Goal: Task Accomplishment & Management: Manage account settings

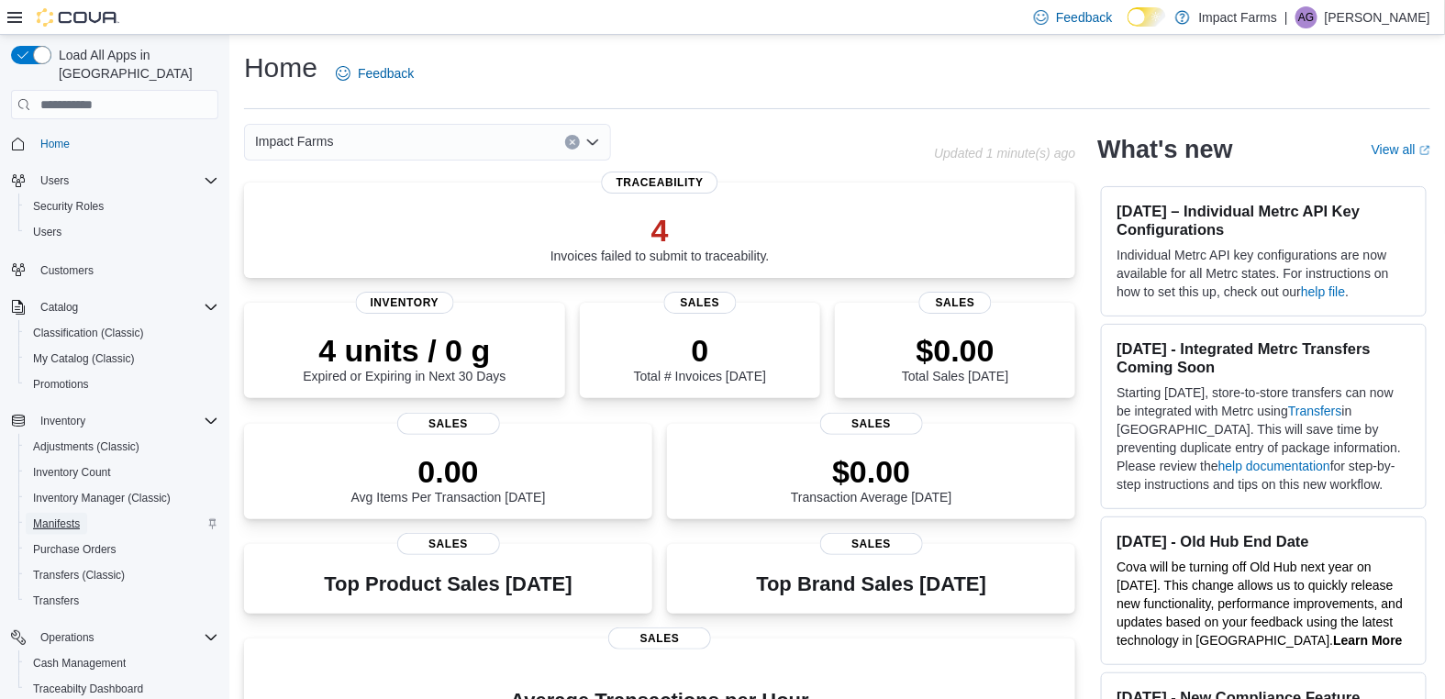
click at [68, 517] on span "Manifests" at bounding box center [56, 524] width 47 height 15
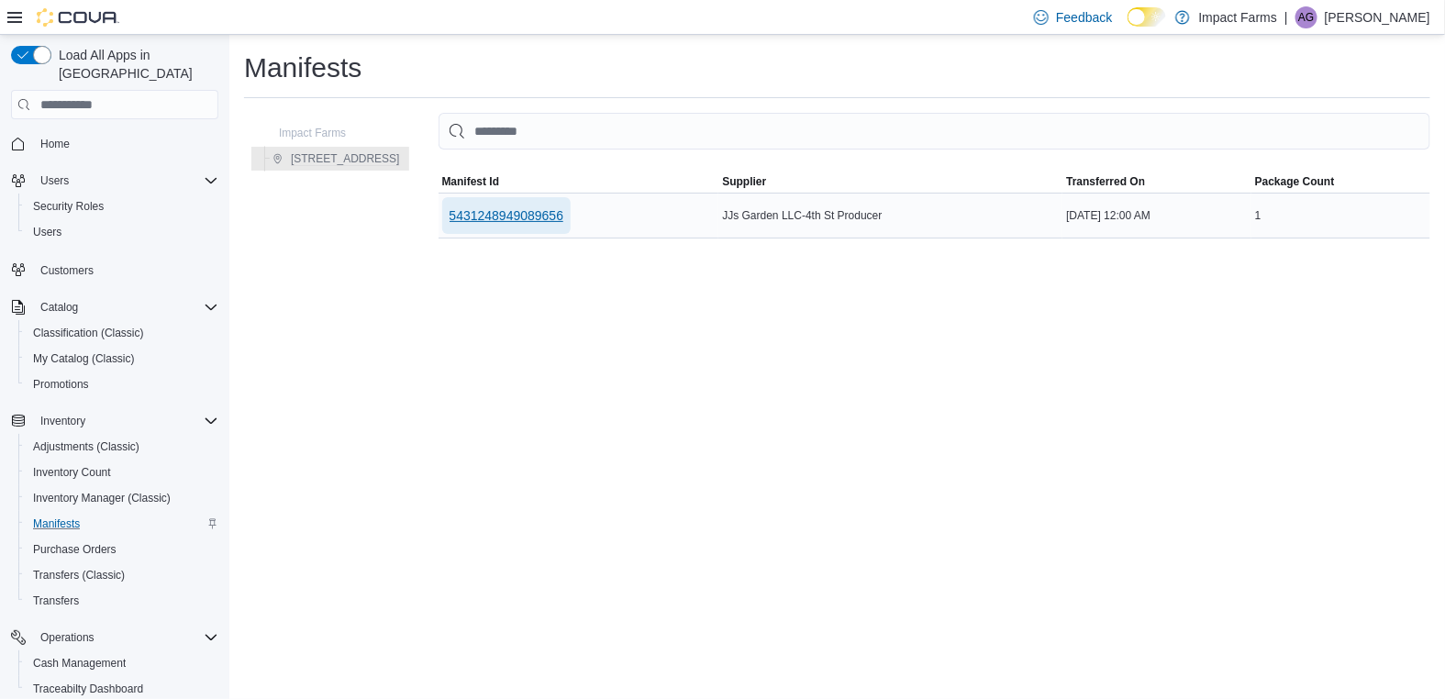
click at [550, 213] on span "5431248949089656" at bounding box center [507, 215] width 115 height 18
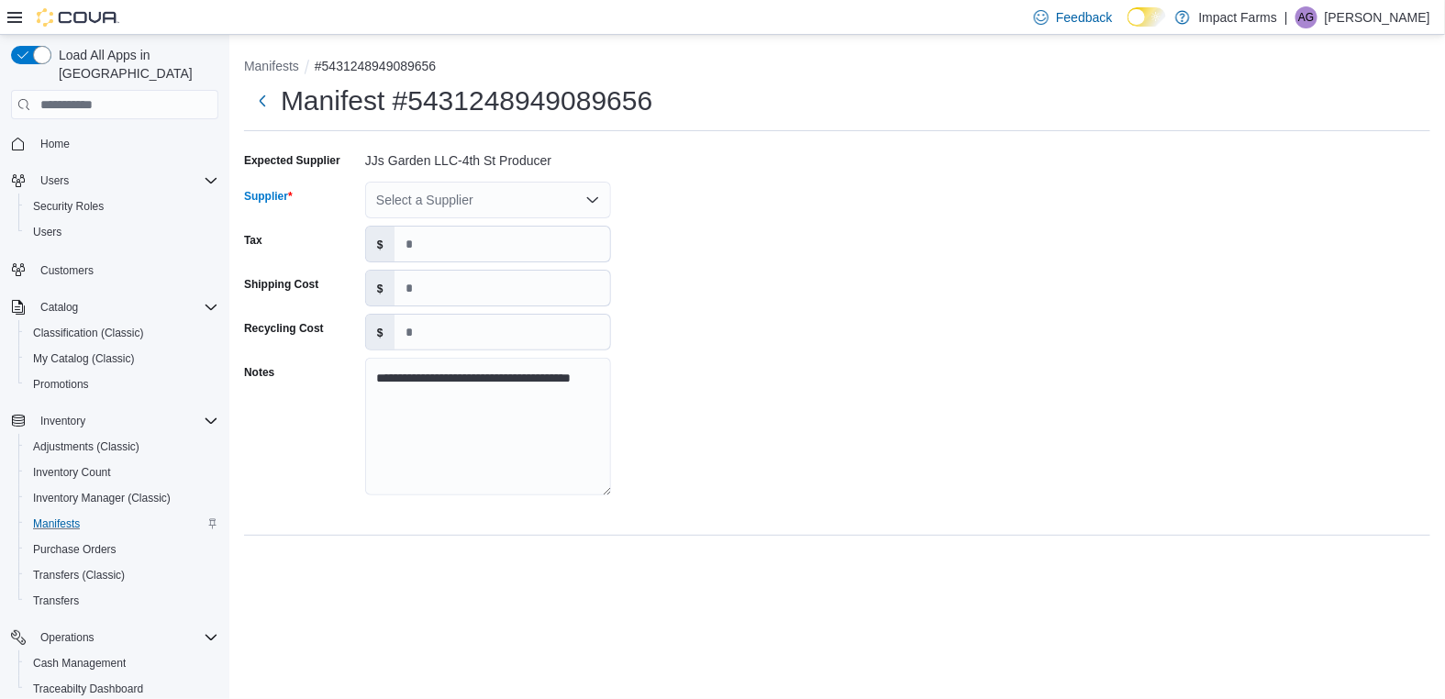
click at [556, 188] on div "Select a Supplier" at bounding box center [488, 200] width 246 height 37
type input "**"
click at [531, 224] on span "JJ 's Garden LLC" at bounding box center [499, 231] width 202 height 18
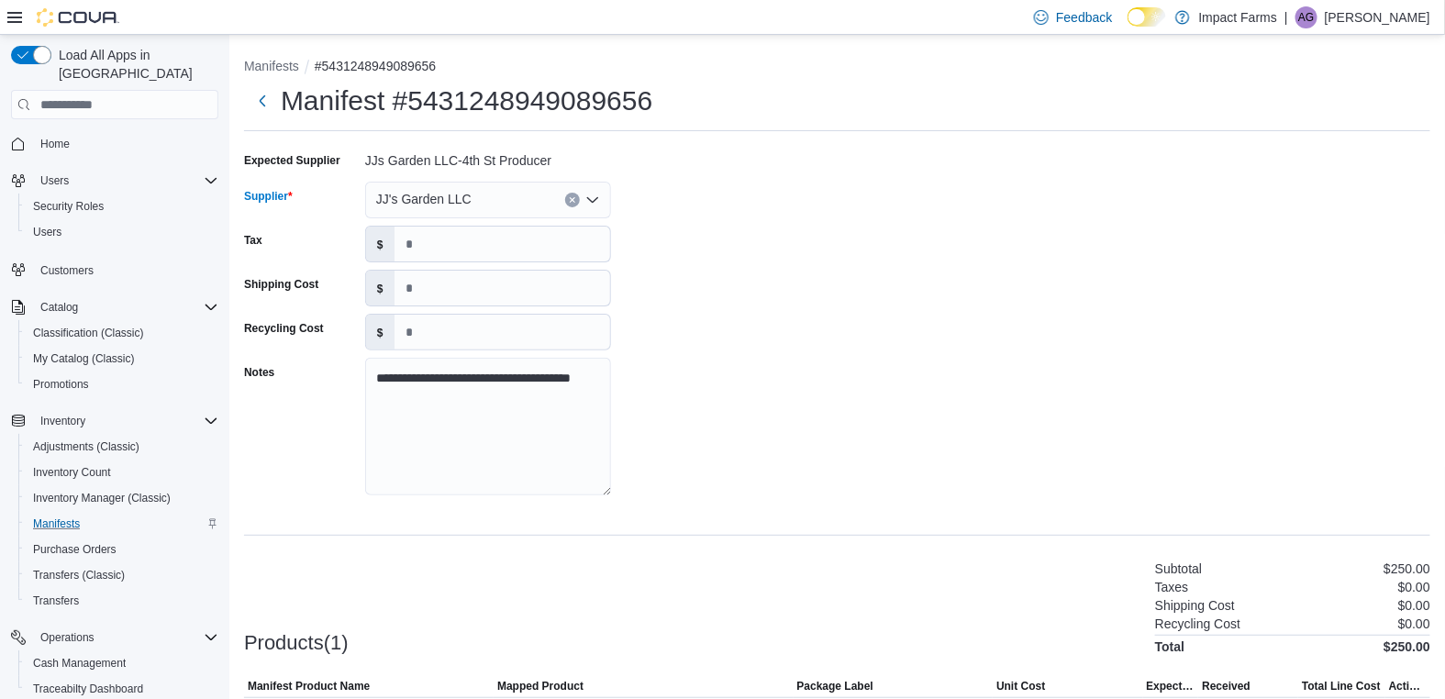
scroll to position [117, 0]
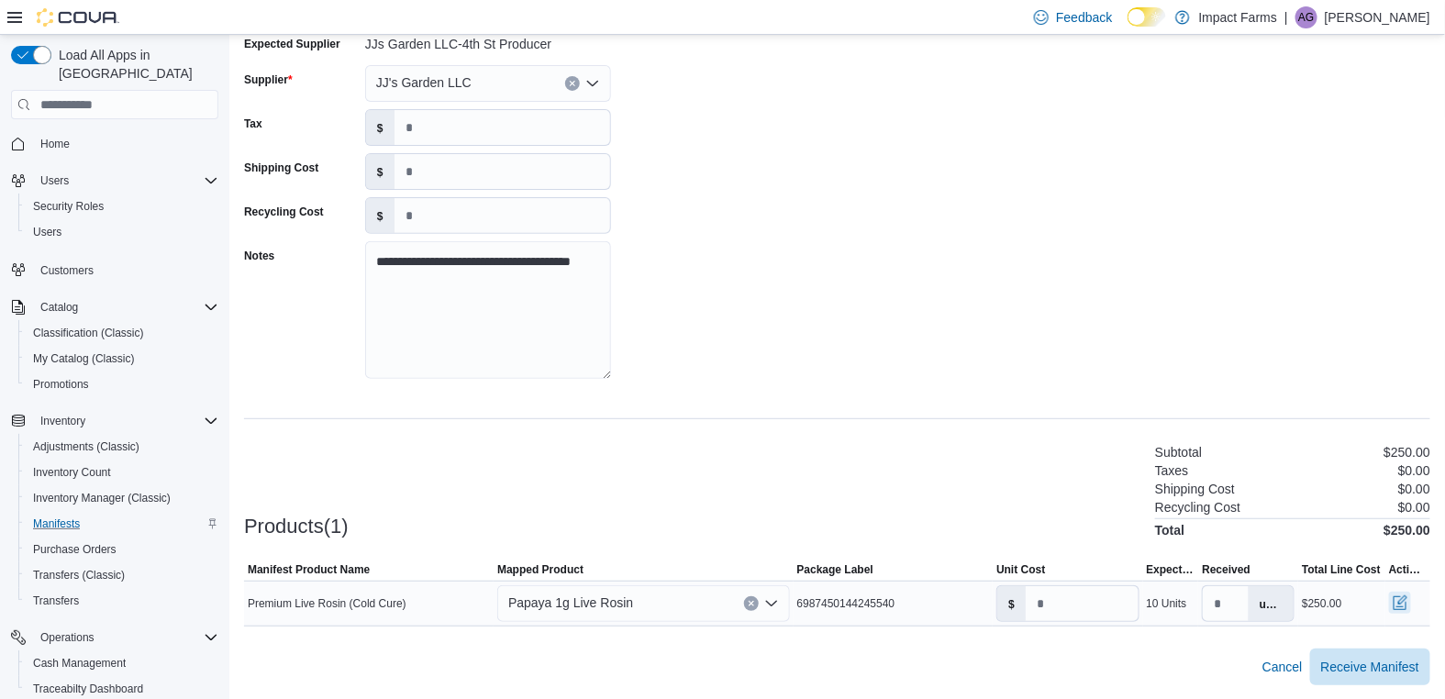
click at [1399, 604] on button "button" at bounding box center [1400, 603] width 22 height 22
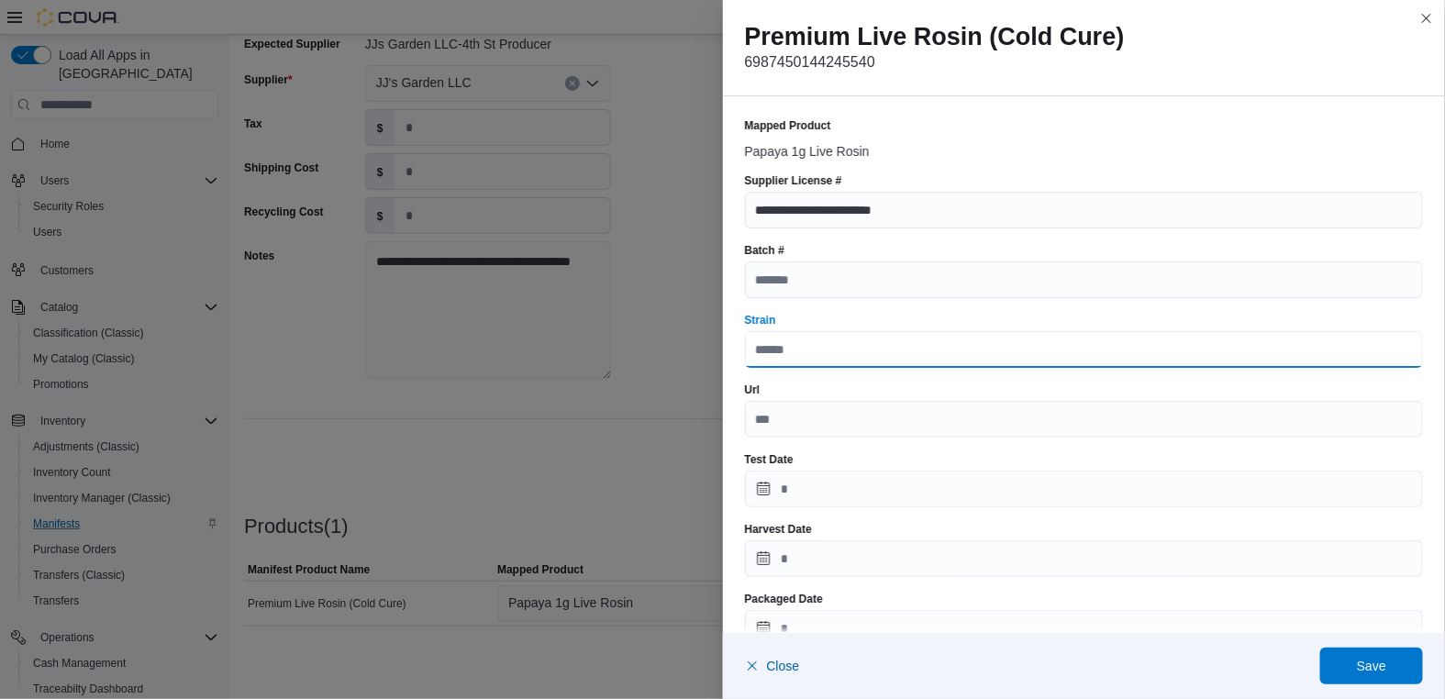
click at [798, 349] on input "Strain" at bounding box center [1084, 349] width 679 height 37
type input "******"
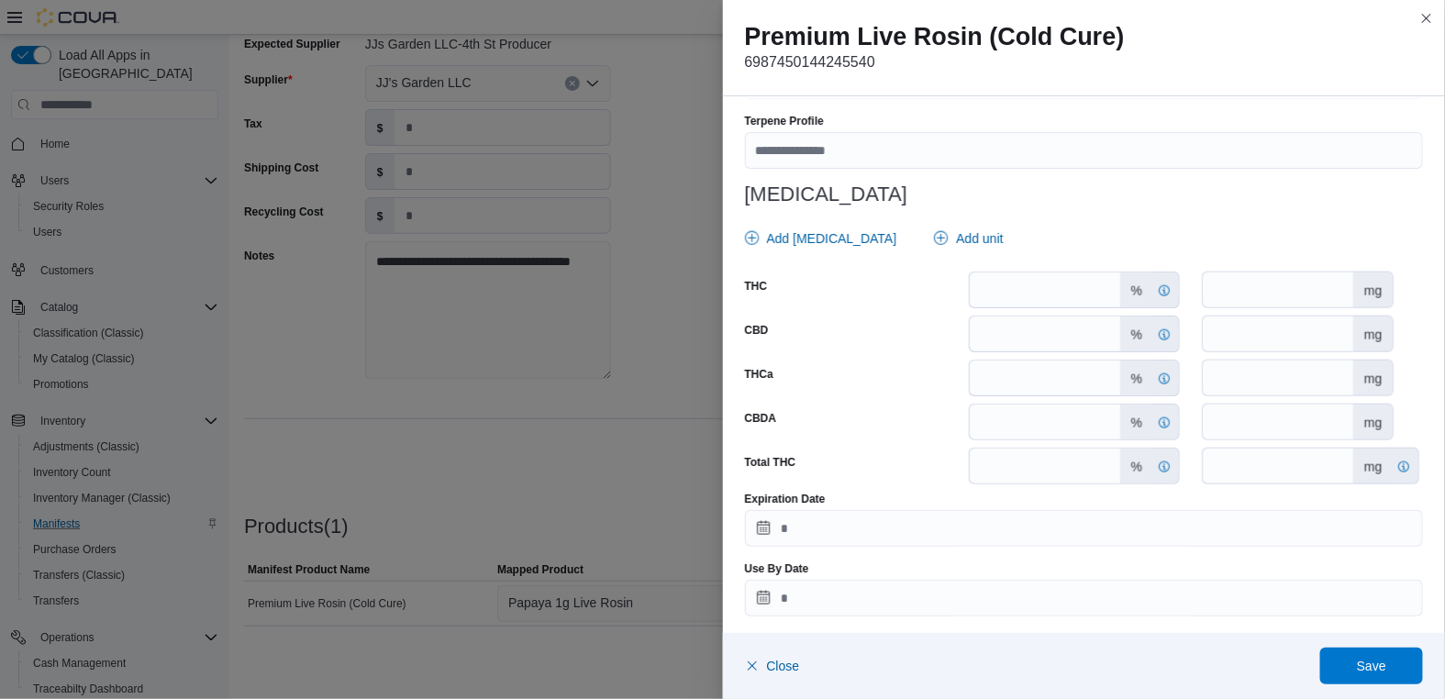
scroll to position [761, 0]
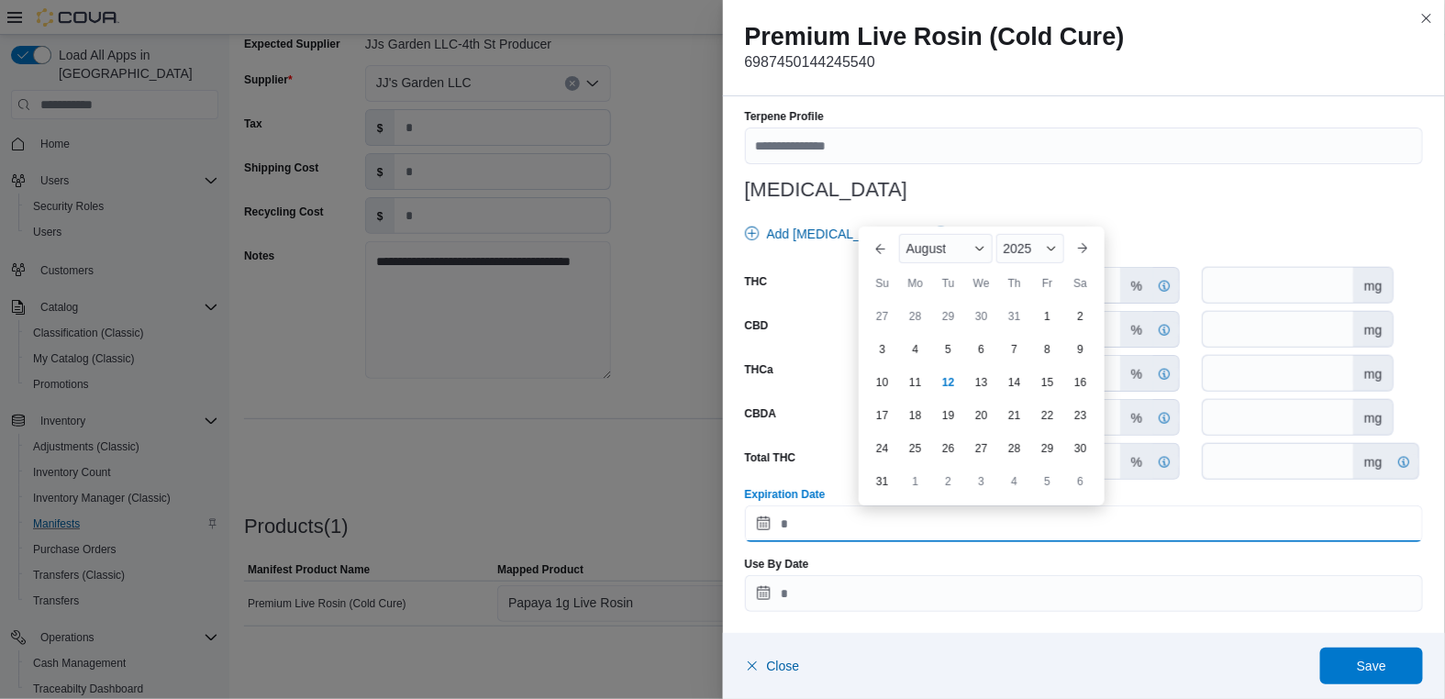
click at [910, 511] on input "Expiration Date" at bounding box center [1084, 523] width 679 height 37
click at [1072, 247] on button "Next month" at bounding box center [1082, 248] width 29 height 29
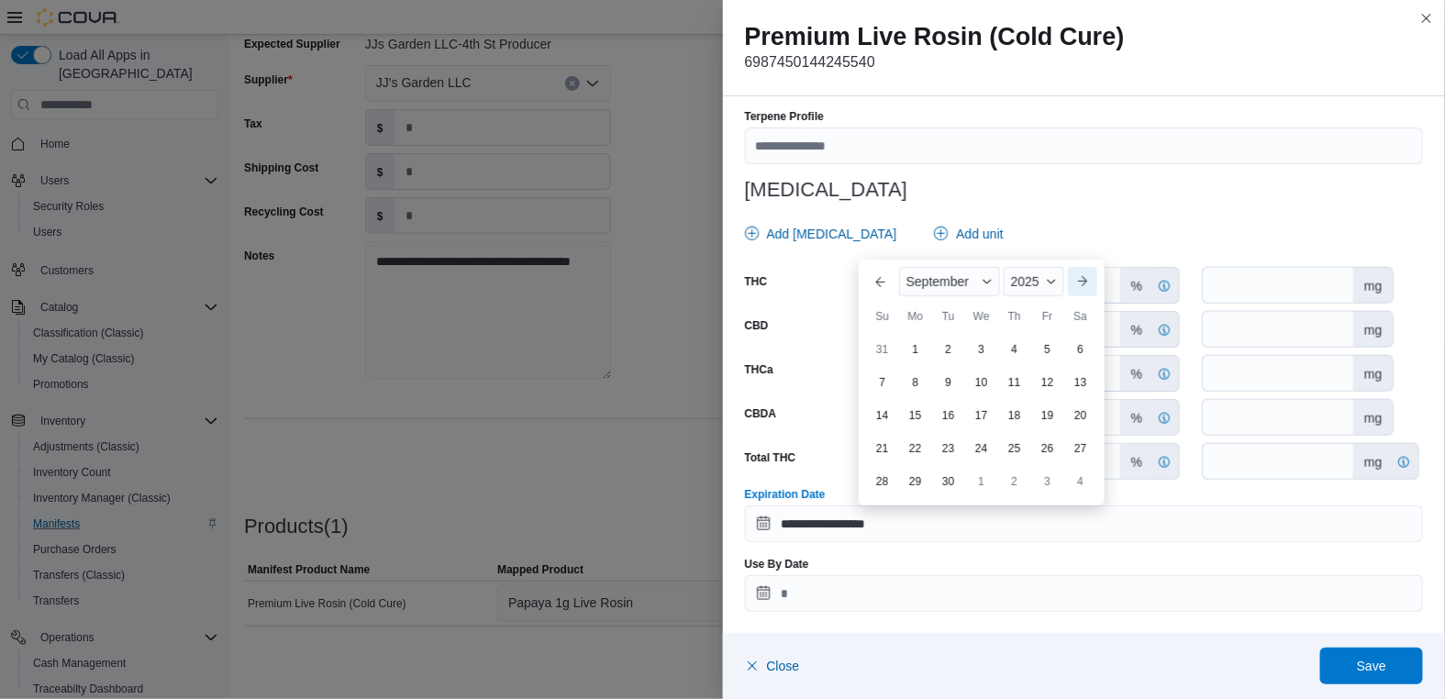
click at [1081, 282] on button "Next month" at bounding box center [1082, 281] width 29 height 29
click at [1083, 282] on button "Next month" at bounding box center [1082, 281] width 29 height 29
click at [1082, 243] on button "Next month" at bounding box center [1082, 248] width 29 height 29
click at [1083, 273] on button "Next month" at bounding box center [1082, 281] width 29 height 29
click at [1084, 290] on button "Next month" at bounding box center [1082, 281] width 29 height 29
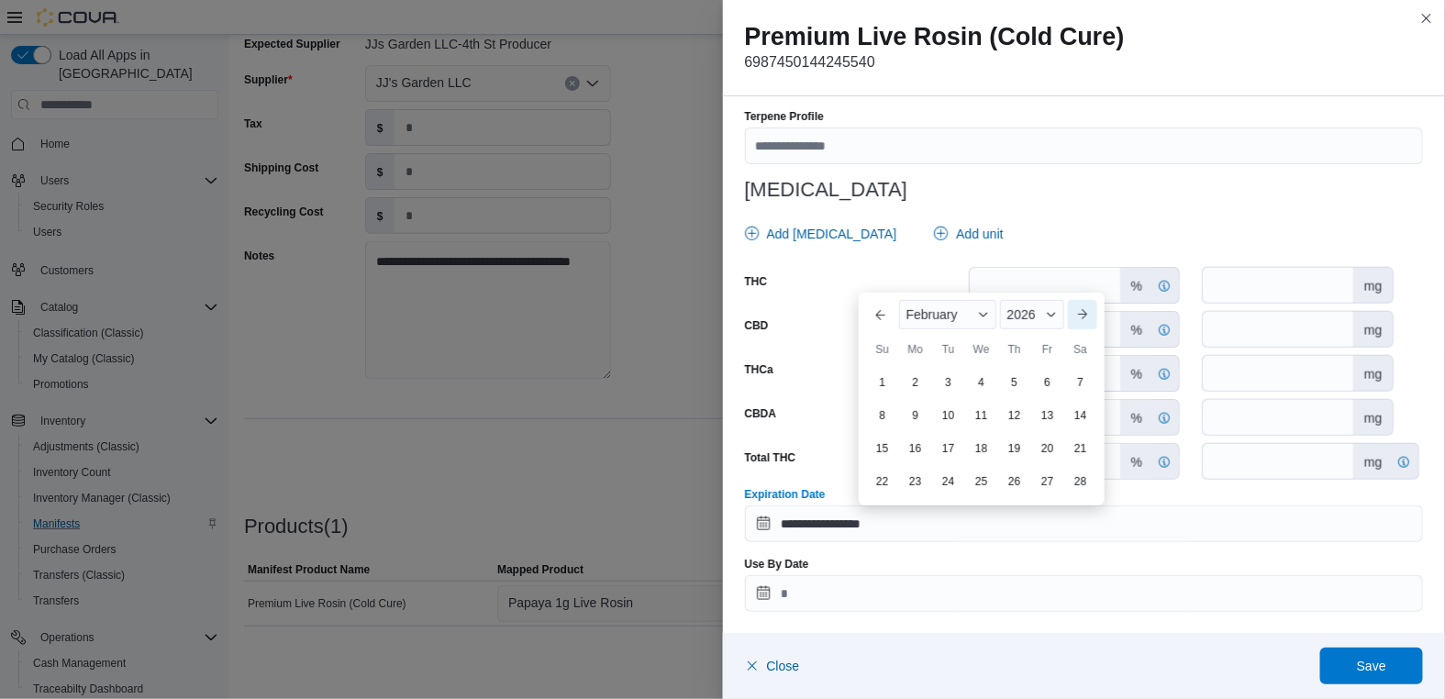
click at [1080, 309] on button "Next month" at bounding box center [1082, 314] width 29 height 29
click at [950, 446] on div "24" at bounding box center [948, 448] width 32 height 32
type input "**********"
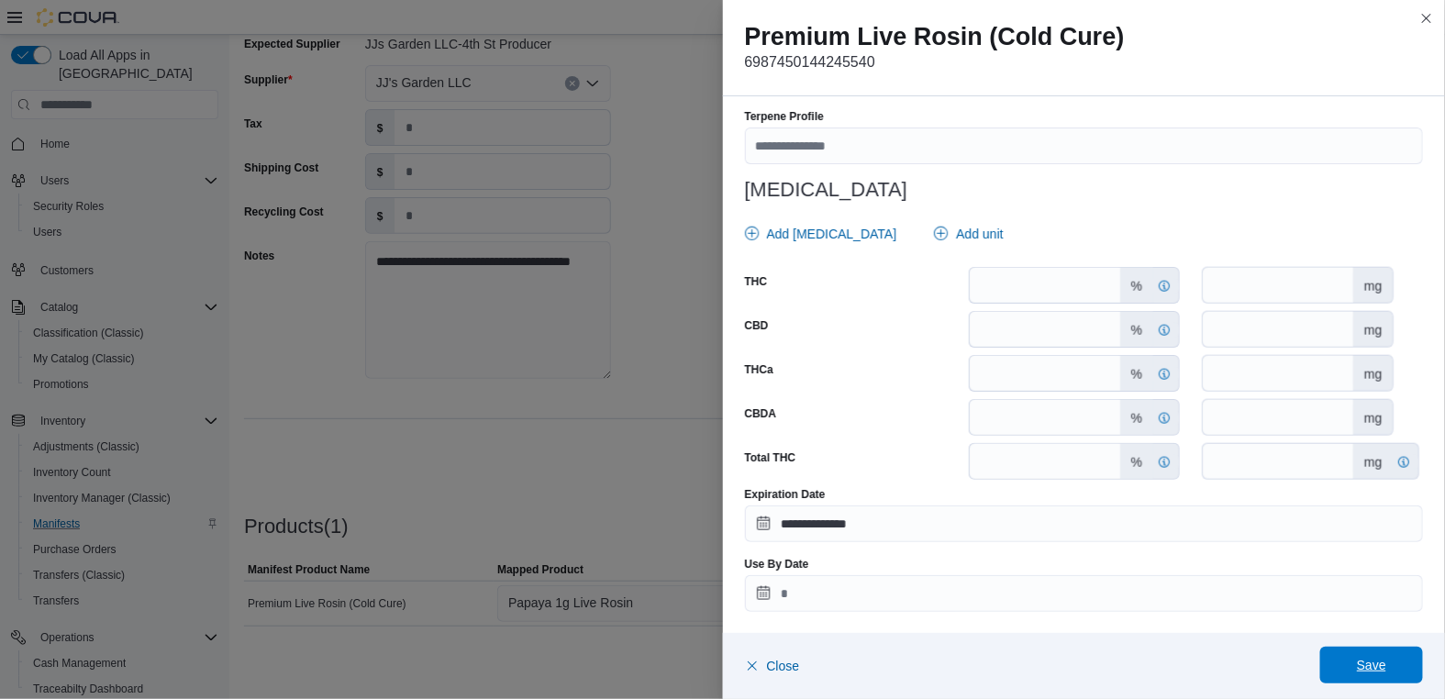
click at [1386, 669] on span "Save" at bounding box center [1371, 665] width 29 height 18
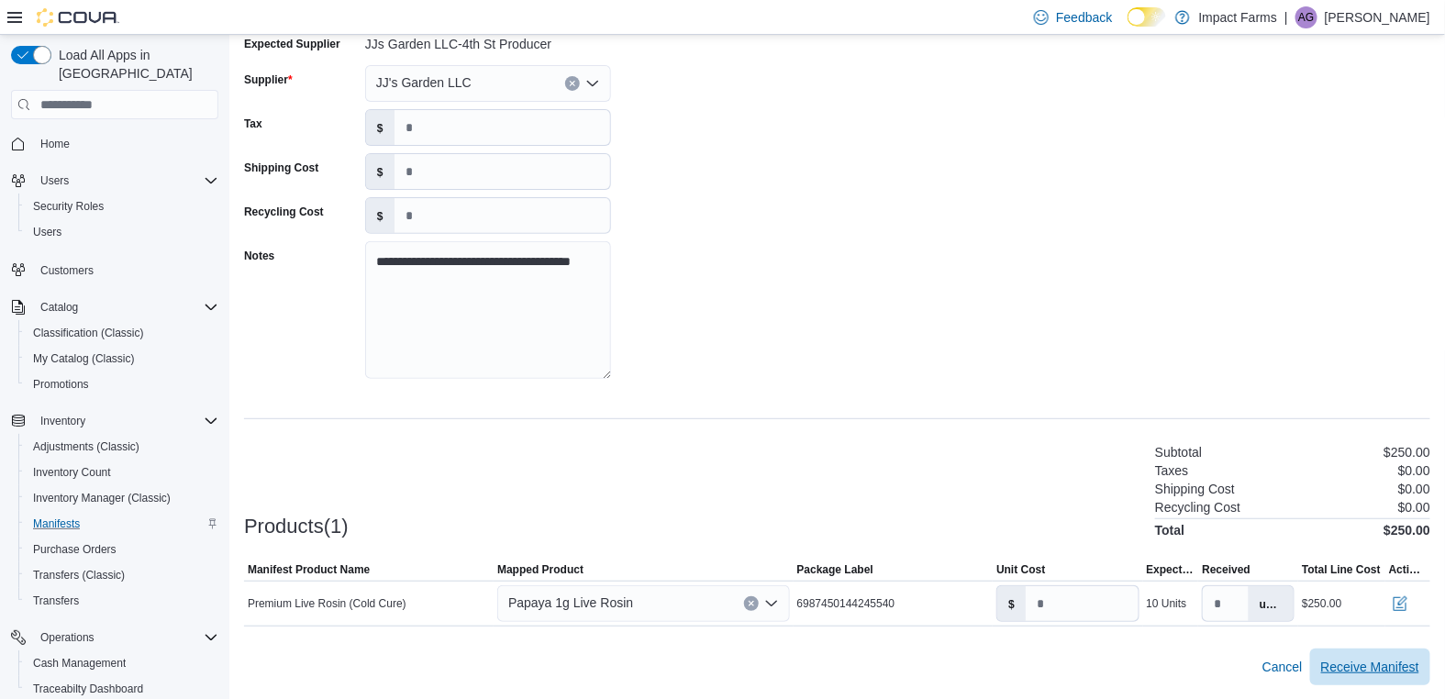
click at [1386, 669] on span "Receive Manifest" at bounding box center [1370, 667] width 98 height 18
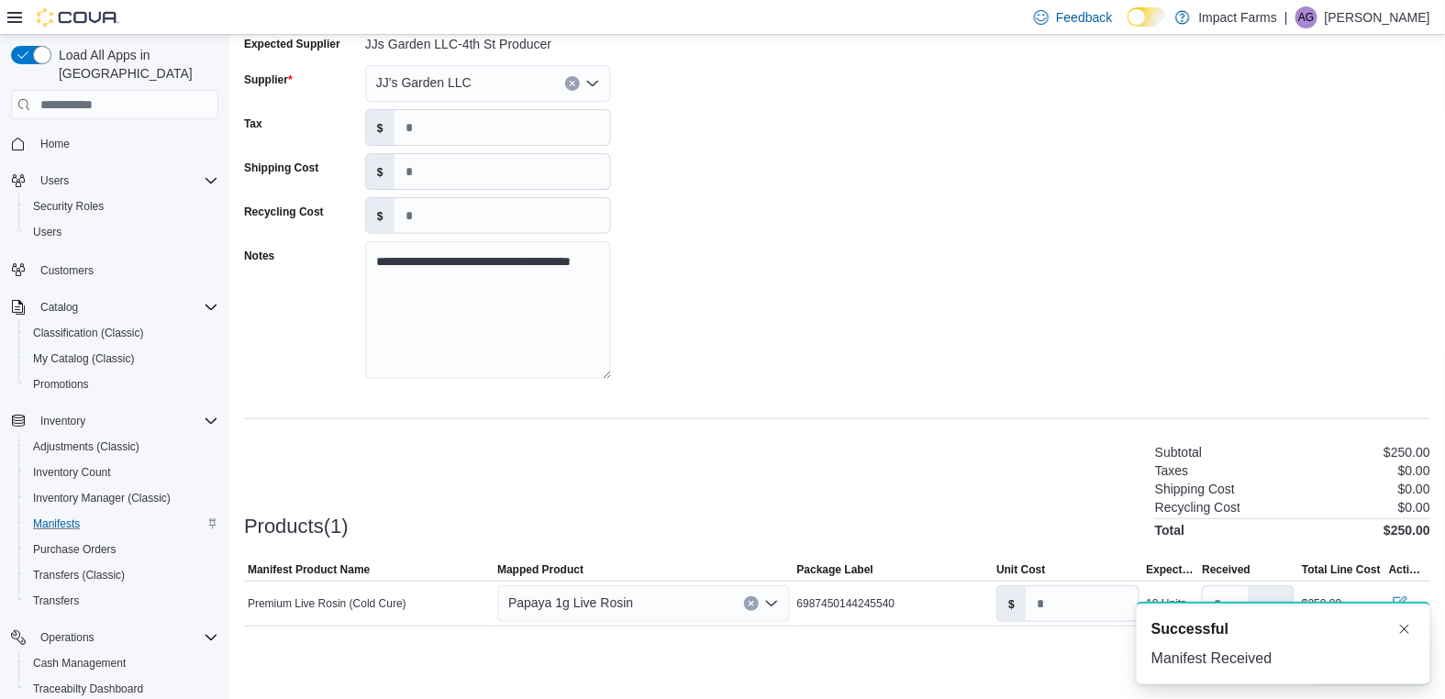
scroll to position [0, 0]
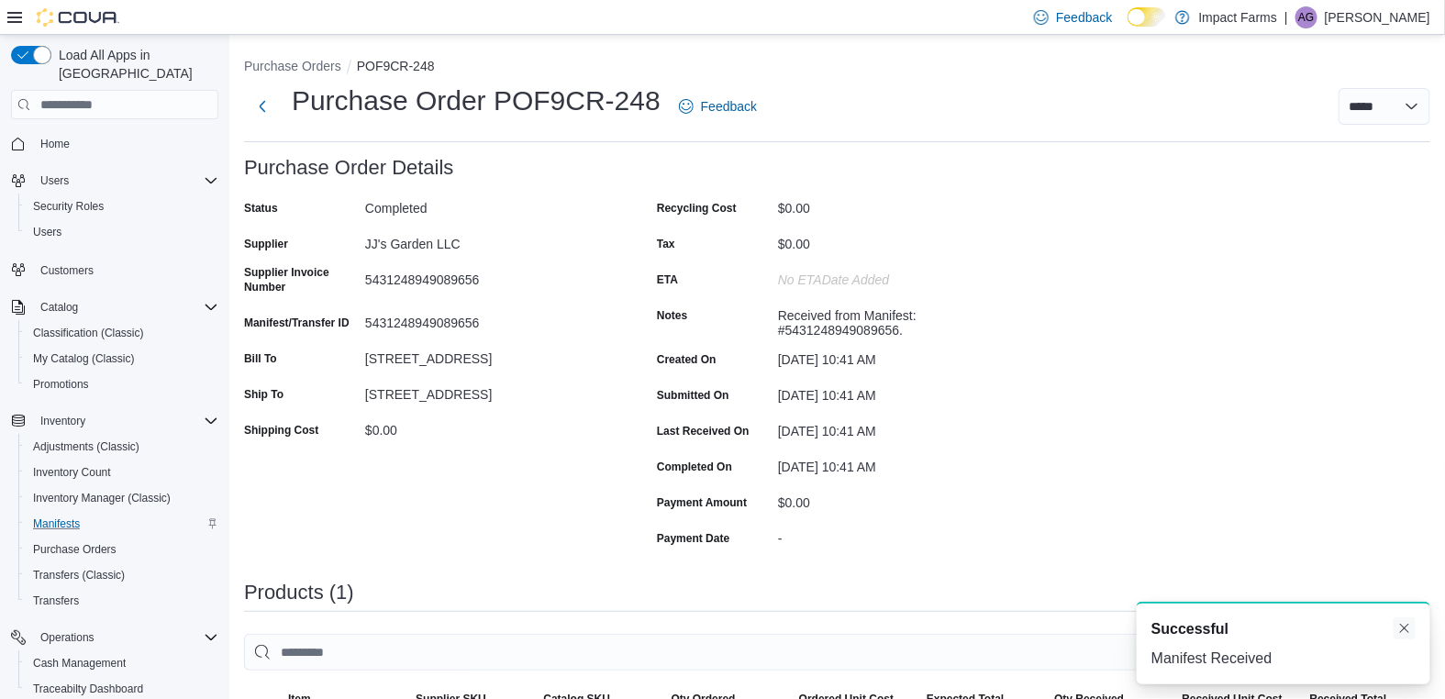
click at [1412, 628] on button "Dismiss toast" at bounding box center [1405, 628] width 22 height 22
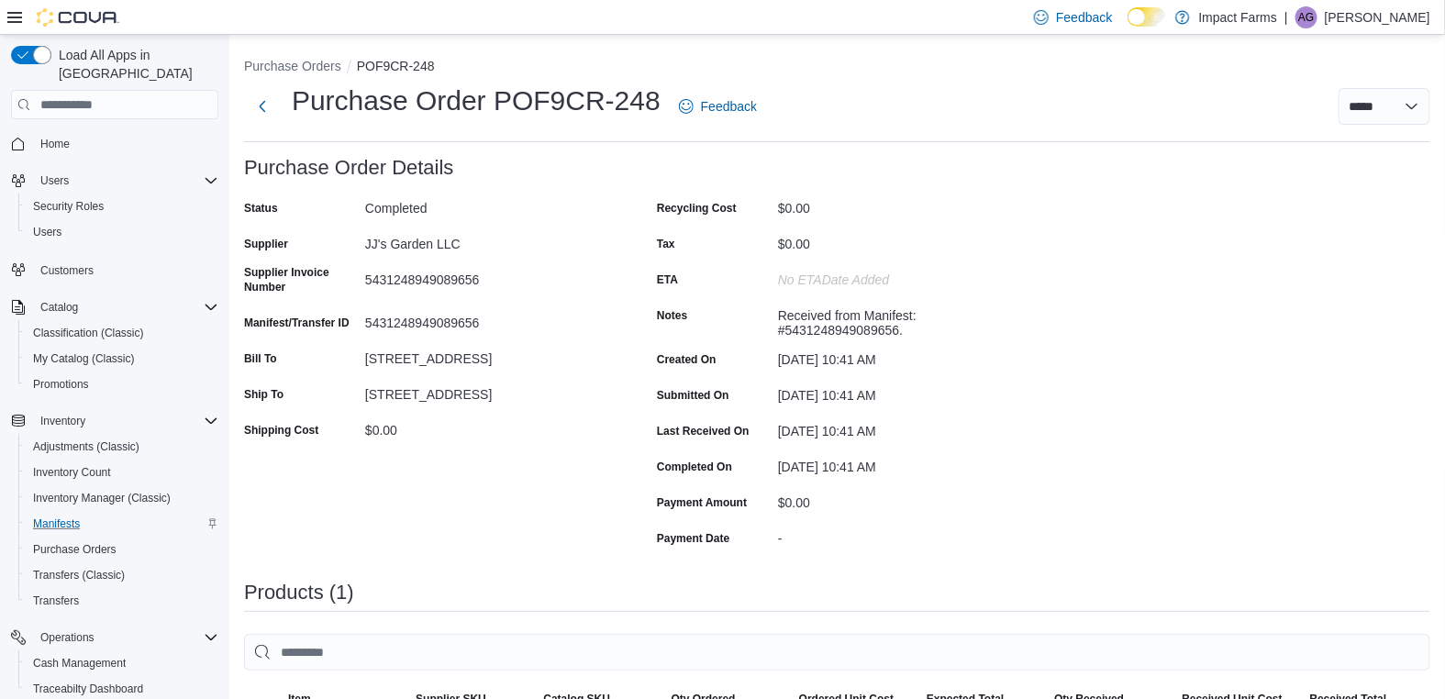
drag, startPoint x: 1271, startPoint y: 465, endPoint x: 1276, endPoint y: 456, distance: 10.7
click at [1271, 464] on div "Purchase Order: POF9CR-248 Feedback Purchase Order Details Status Completed Sup…" at bounding box center [837, 586] width 1186 height 858
click at [69, 137] on span "Home" at bounding box center [54, 144] width 29 height 15
